Goal: Task Accomplishment & Management: Manage account settings

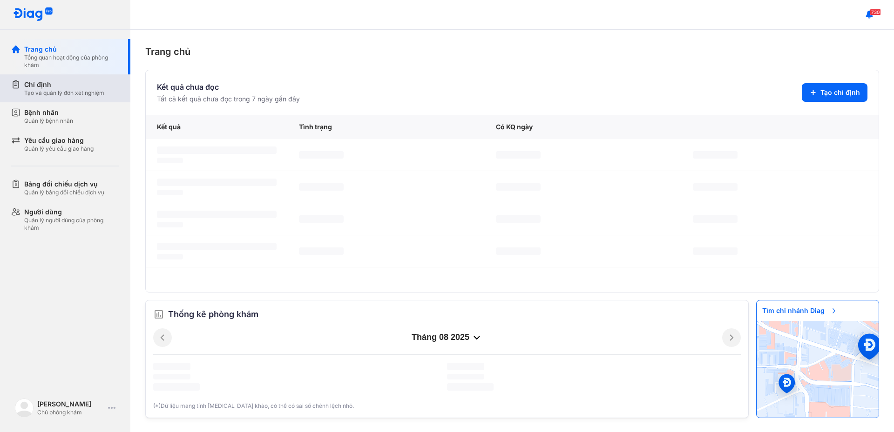
click at [73, 102] on div "Chỉ định Tạo và quản lý đơn xét nghiệm" at bounding box center [70, 88] width 119 height 28
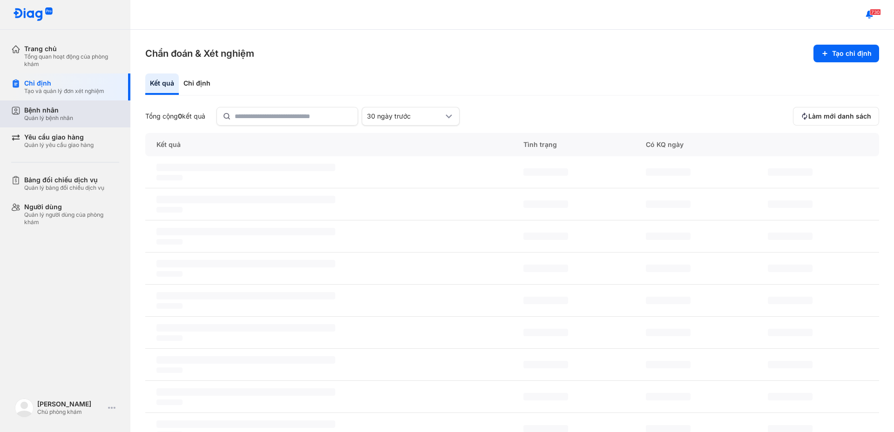
click at [62, 116] on div "Quản lý bệnh nhân" at bounding box center [48, 118] width 49 height 7
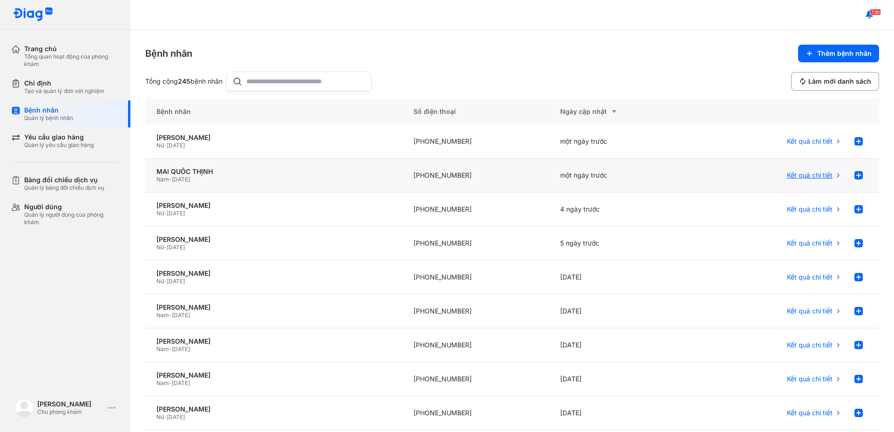
click at [802, 179] on span "Kết quả chi tiết" at bounding box center [810, 175] width 46 height 8
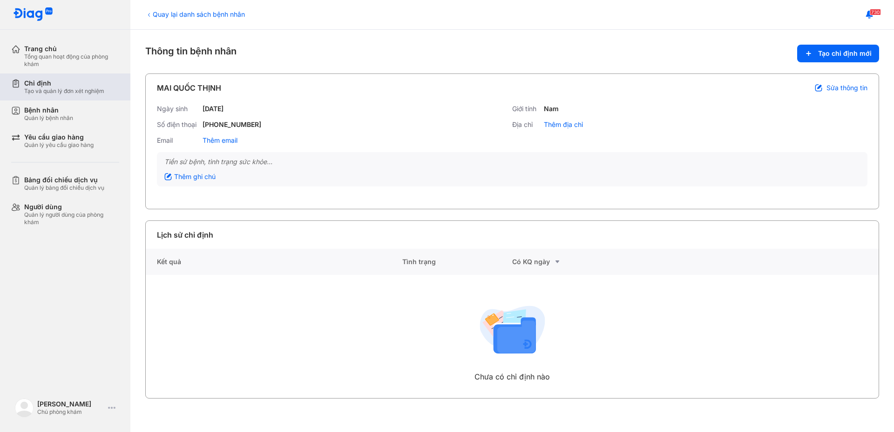
click at [63, 90] on div "Tạo và quản lý đơn xét nghiệm" at bounding box center [64, 91] width 80 height 7
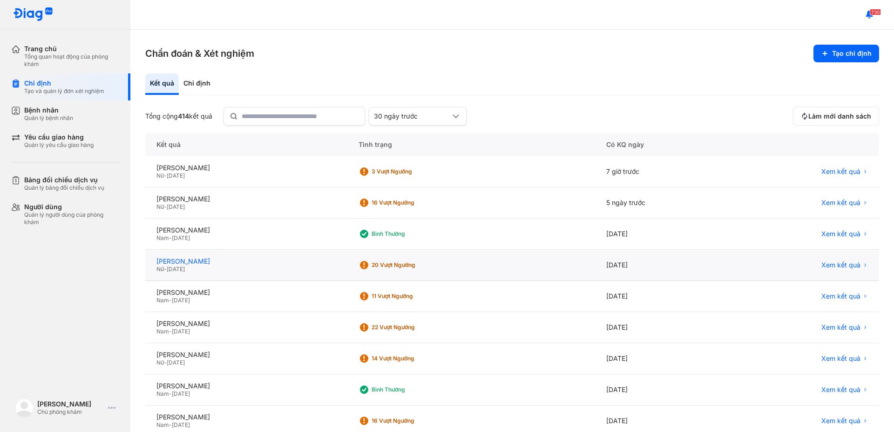
click at [189, 261] on div "NGUYỄN THỊ BÔNG" at bounding box center [246, 261] width 180 height 8
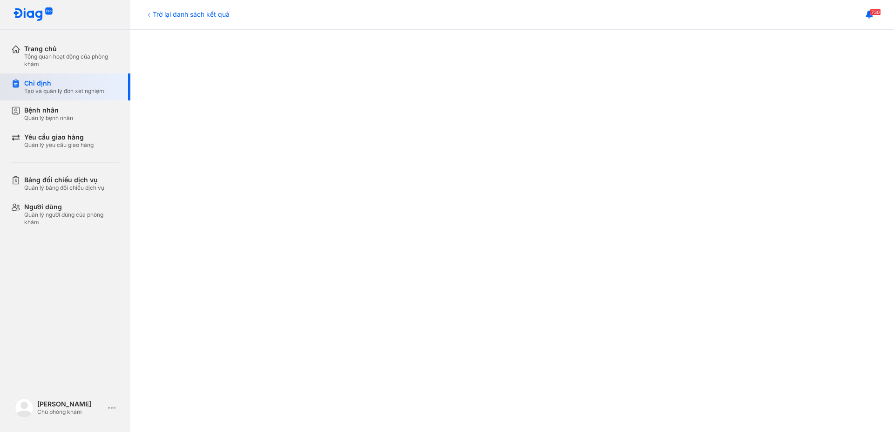
scroll to position [47, 0]
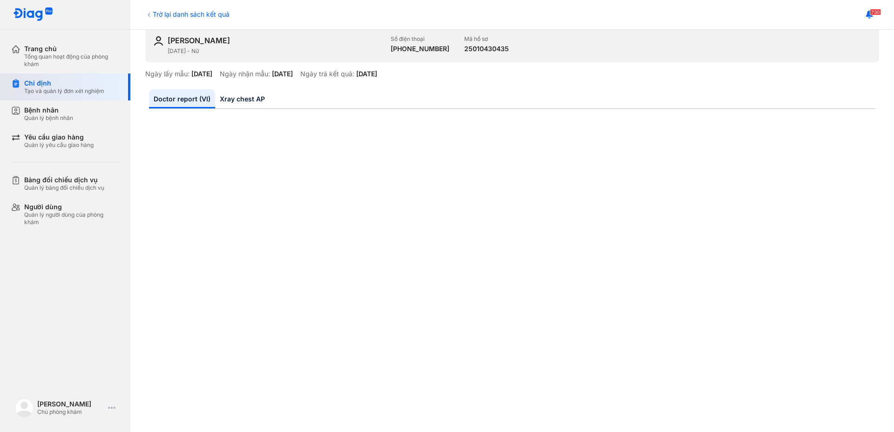
click at [68, 79] on div "Chỉ định" at bounding box center [64, 83] width 80 height 8
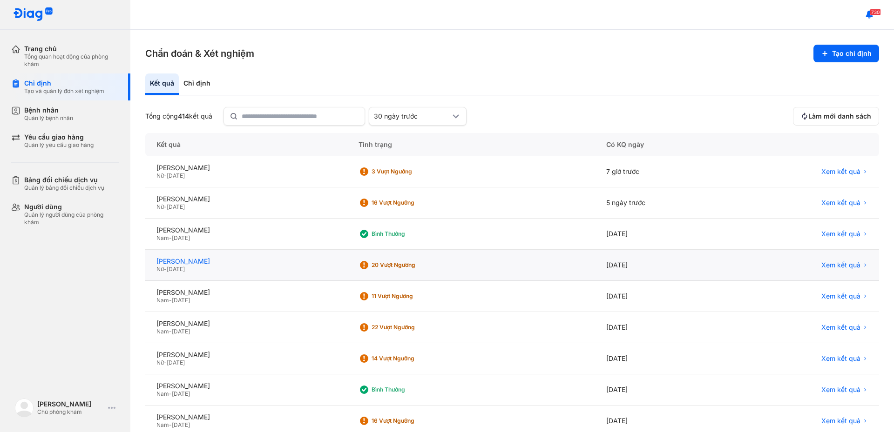
click at [230, 264] on div "NGUYỄN THỊ BÔNG" at bounding box center [246, 261] width 180 height 8
click at [205, 257] on div "NGUYỄN THỊ BÔNG Nữ - 01/01/1960" at bounding box center [246, 265] width 202 height 31
click at [205, 260] on div "NGUYỄN THỊ BÔNG" at bounding box center [246, 261] width 180 height 8
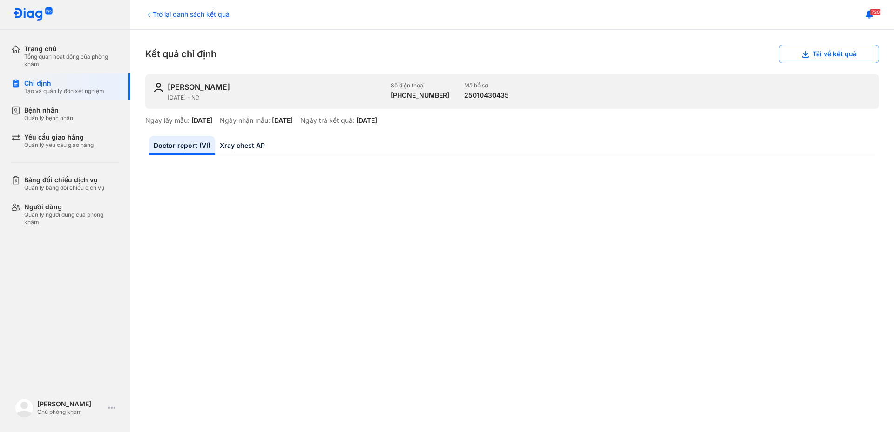
click at [191, 14] on div "Trở lại danh sách kết quả" at bounding box center [187, 14] width 84 height 10
